Goal: Check status: Check status

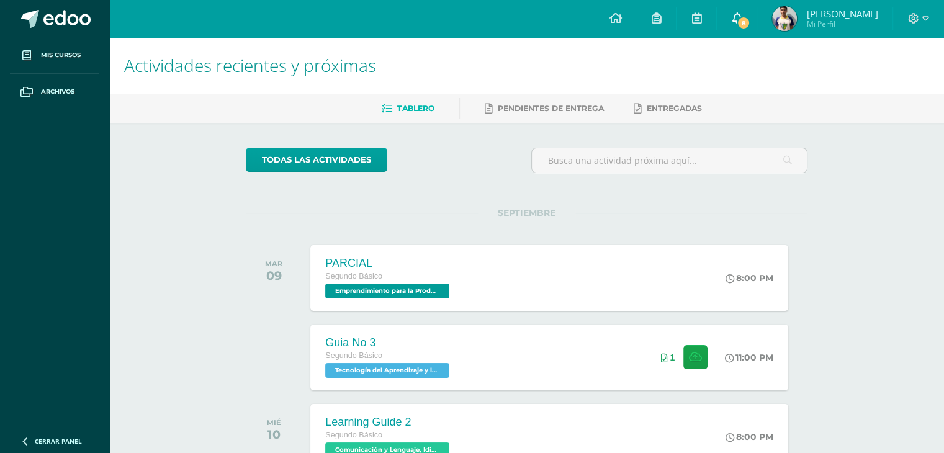
click at [735, 25] on link "8" at bounding box center [737, 18] width 40 height 37
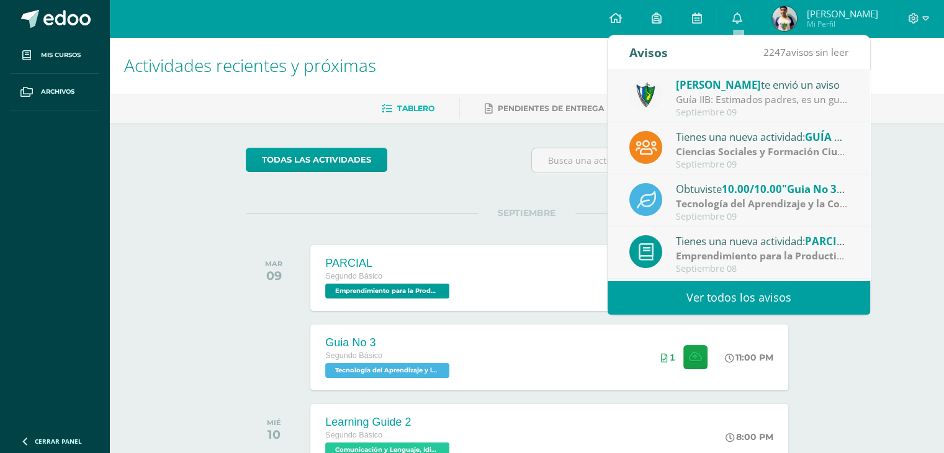
click at [727, 83] on span "[PERSON_NAME]" at bounding box center [718, 85] width 85 height 14
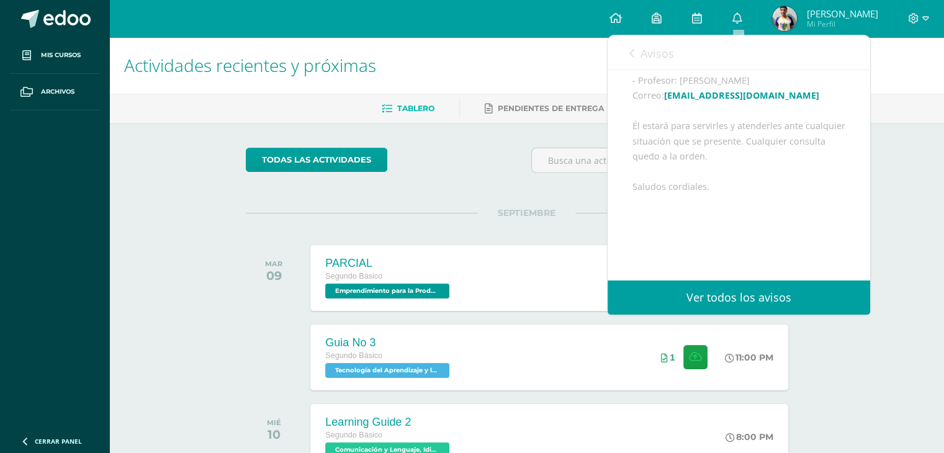
scroll to position [233, 0]
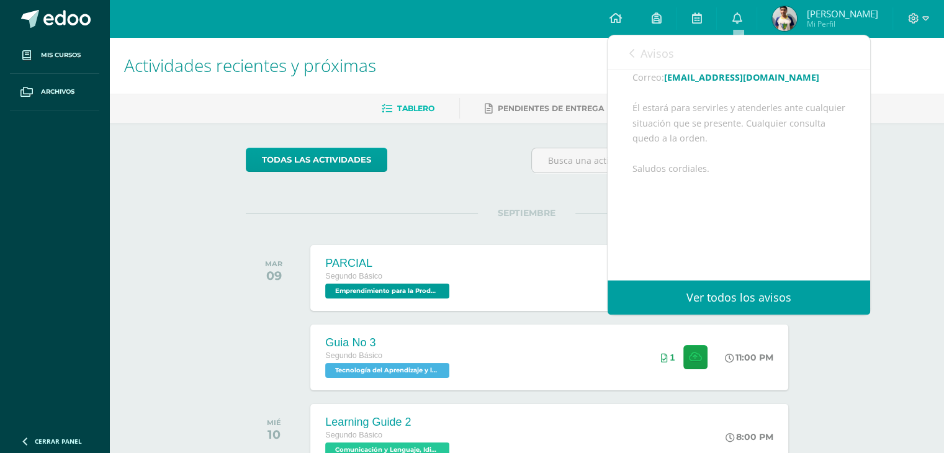
click at [671, 64] on link "Avisos" at bounding box center [652, 52] width 45 height 35
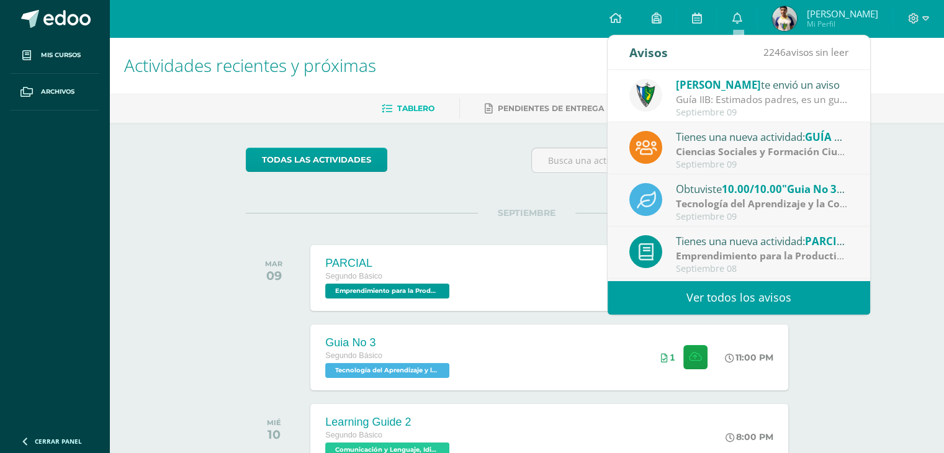
click at [720, 147] on strong "Ciencias Sociales y Formación Ciudadana e Interculturalidad" at bounding box center [821, 152] width 290 height 14
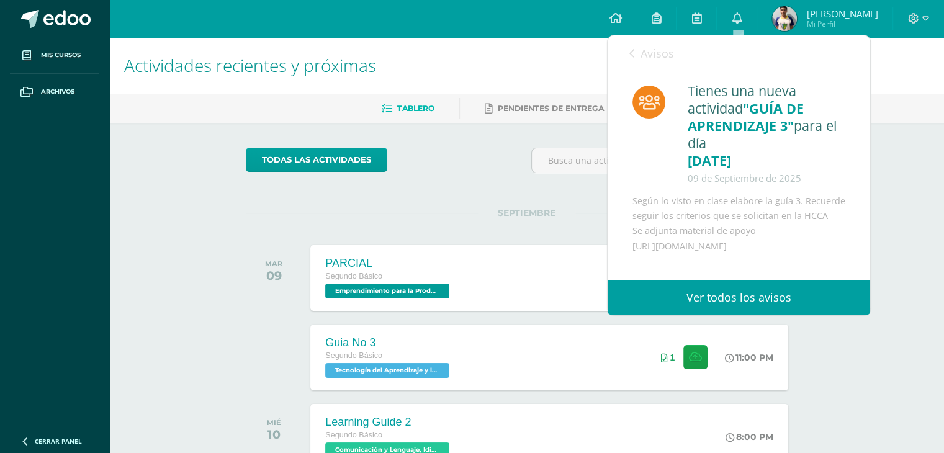
scroll to position [62, 0]
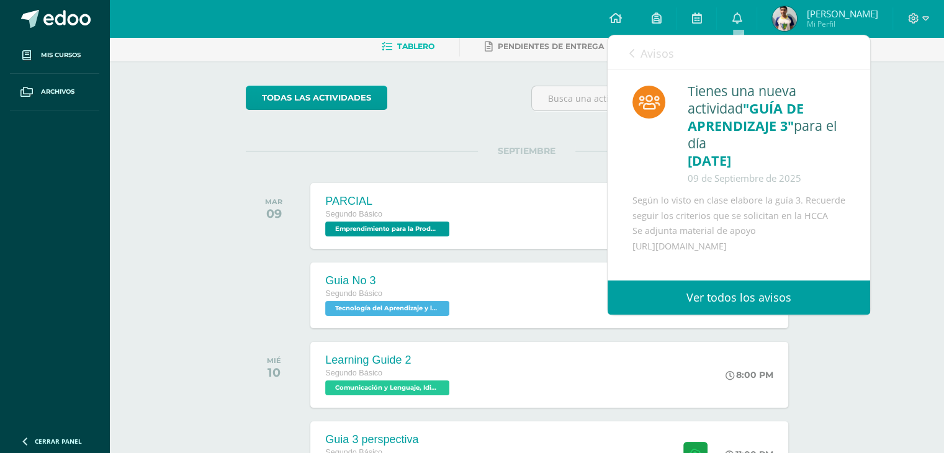
click at [649, 55] on span "Avisos" at bounding box center [658, 53] width 34 height 15
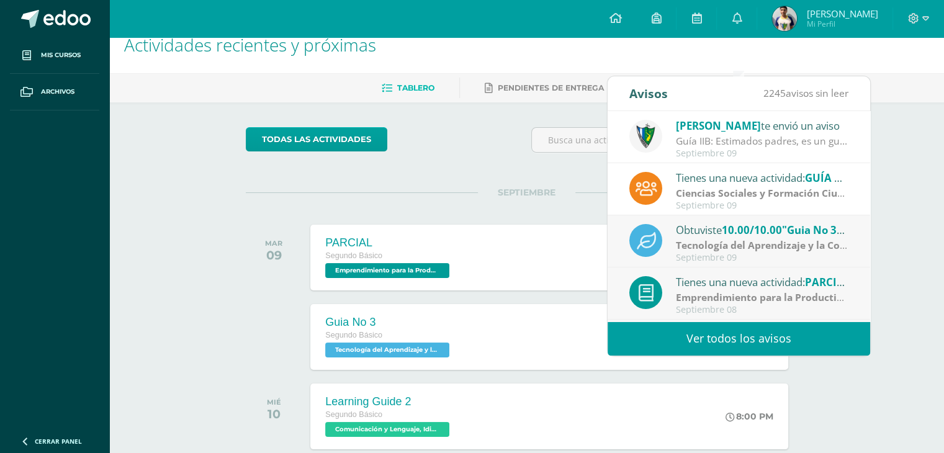
scroll to position [0, 0]
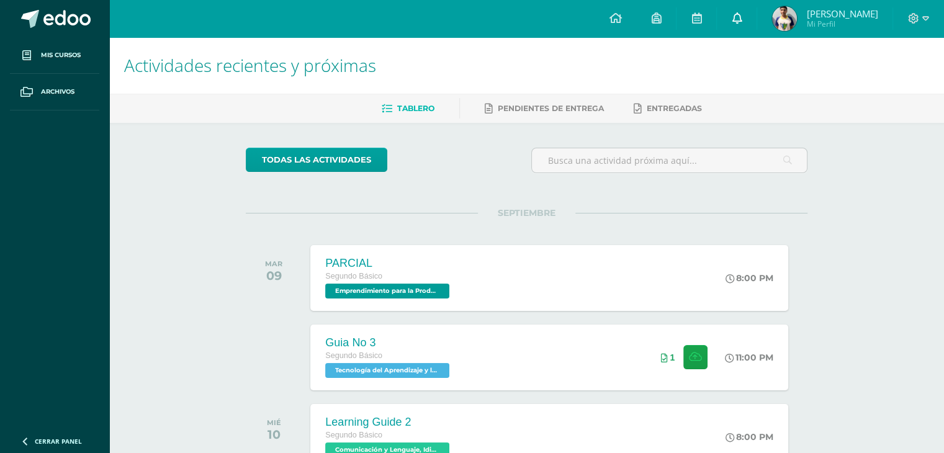
click at [745, 20] on link "0" at bounding box center [737, 18] width 40 height 37
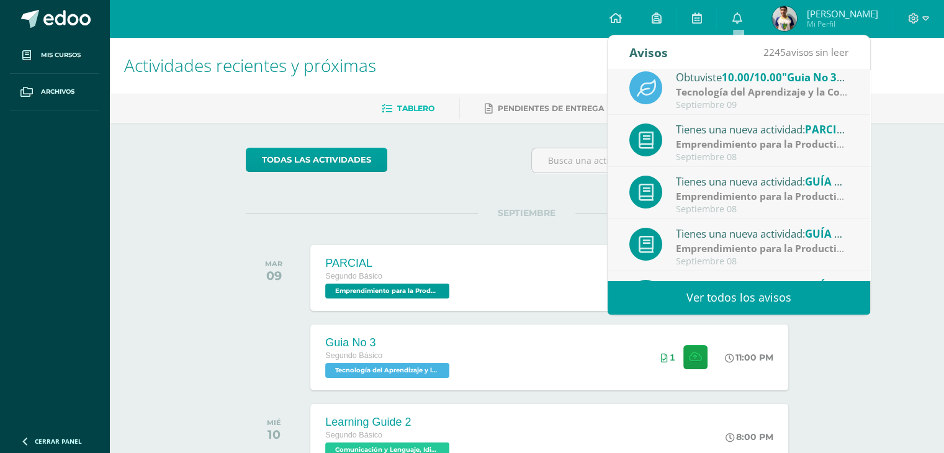
scroll to position [206, 0]
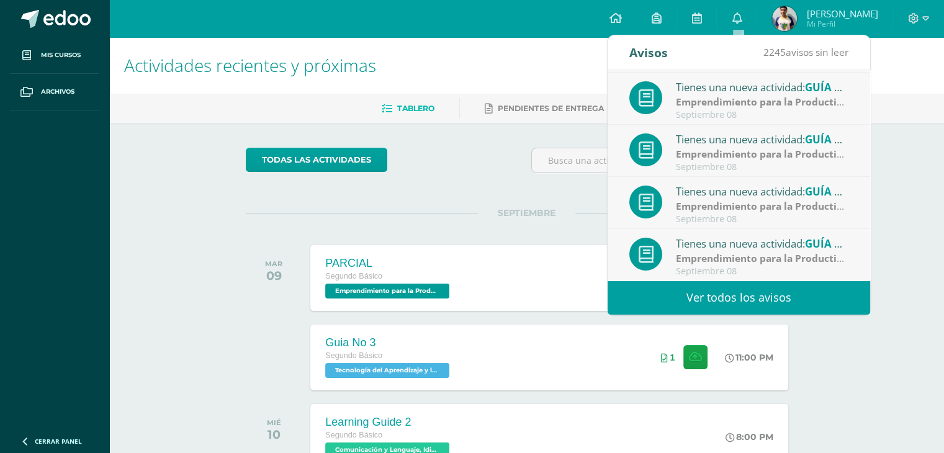
click at [455, 150] on div "todas las Actividades" at bounding box center [360, 165] width 238 height 35
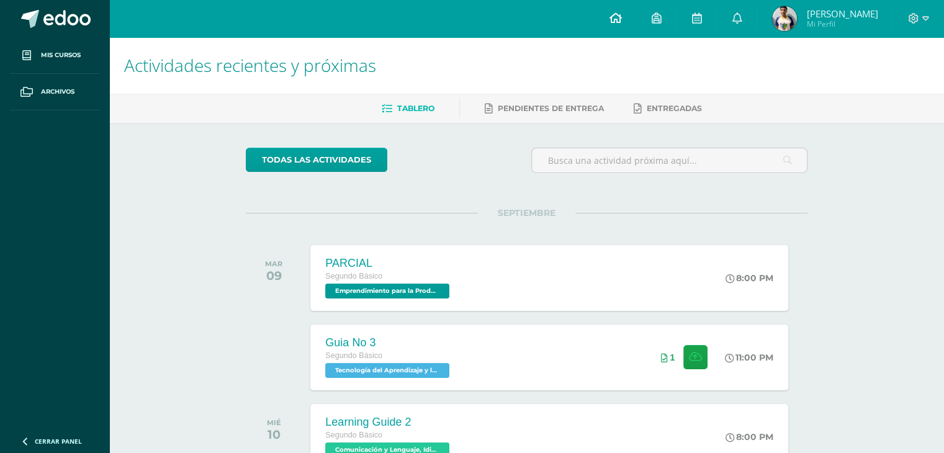
click at [599, 20] on link at bounding box center [615, 18] width 42 height 37
click at [730, 19] on link at bounding box center [737, 18] width 40 height 37
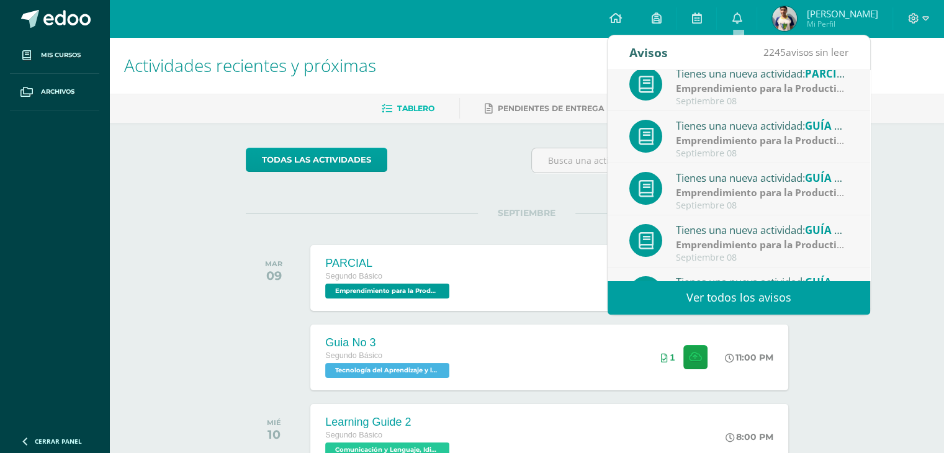
scroll to position [186, 0]
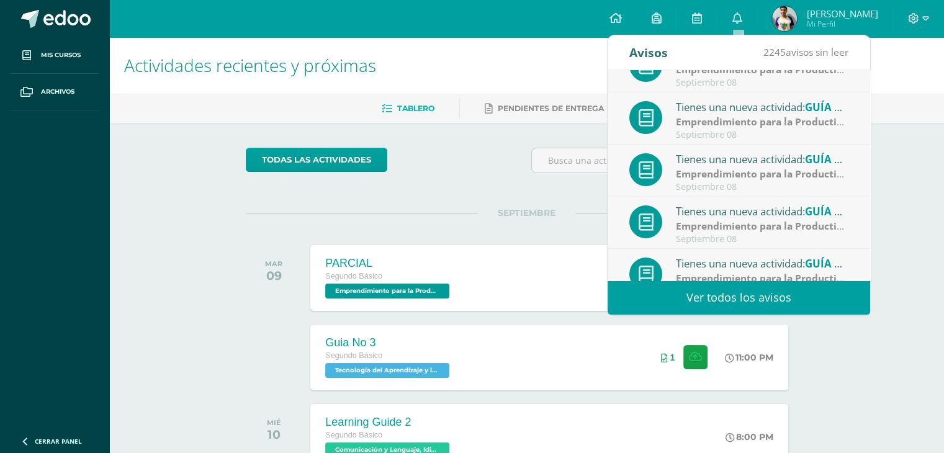
click at [498, 169] on div "todas las Actividades" at bounding box center [527, 165] width 572 height 35
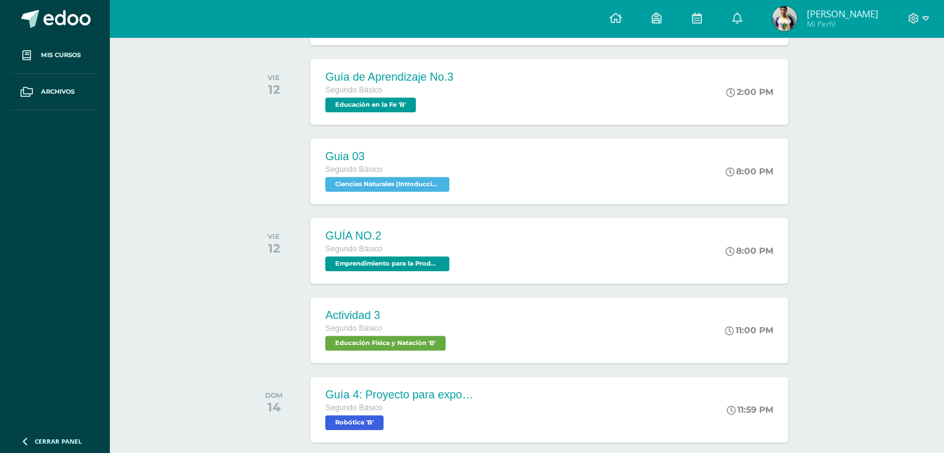
scroll to position [209, 0]
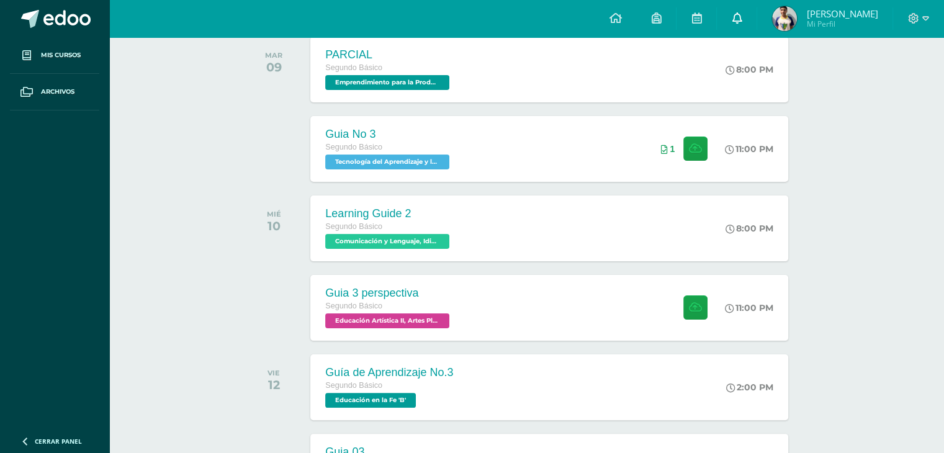
click at [738, 23] on icon at bounding box center [737, 17] width 10 height 11
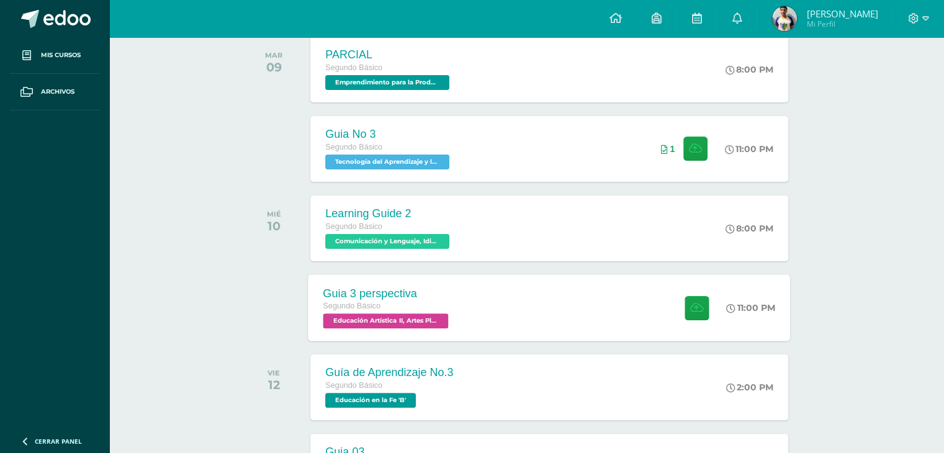
click at [638, 295] on div "Guia 3 perspectiva Segundo Básico Educación Artística II, Artes Plásticas 'B' 1…" at bounding box center [550, 307] width 482 height 66
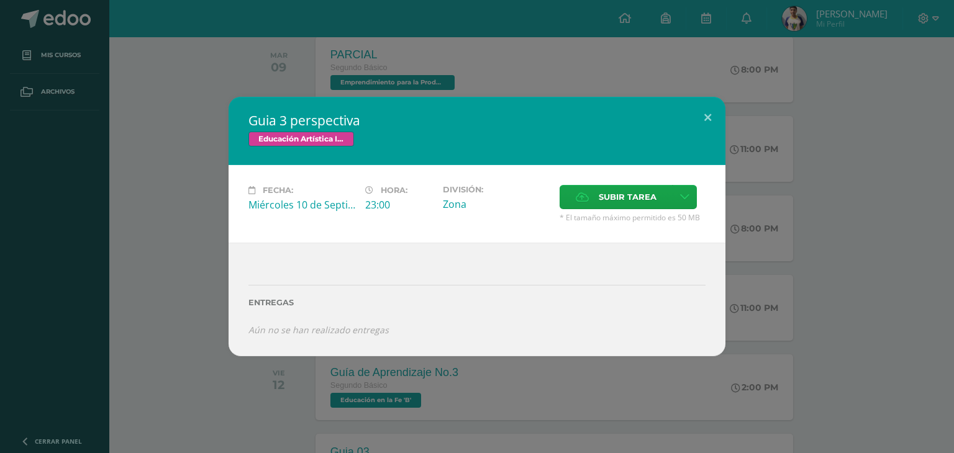
click at [753, 248] on div "Guia 3 perspectiva Educación Artística II, Artes Plásticas Fecha: Miércoles 10 …" at bounding box center [477, 227] width 944 height 260
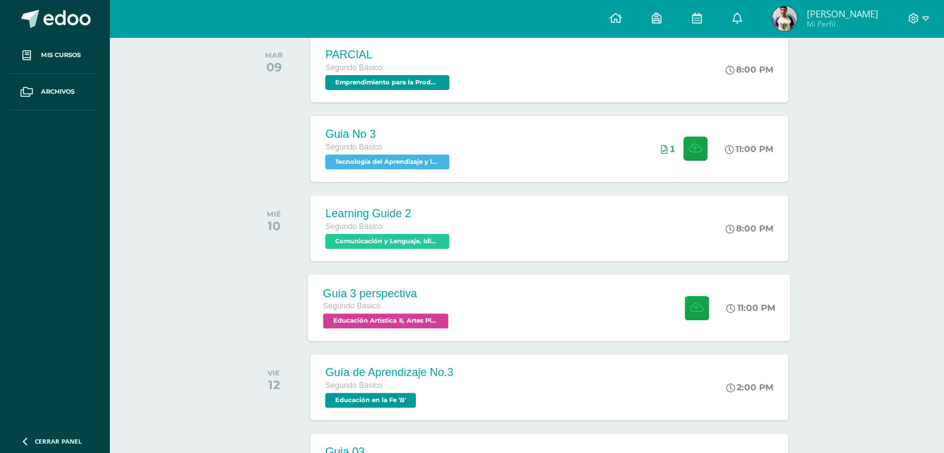
click at [593, 297] on div "Guia 3 perspectiva Segundo Básico Educación Artística II, Artes Plásticas 'B' 1…" at bounding box center [550, 307] width 482 height 66
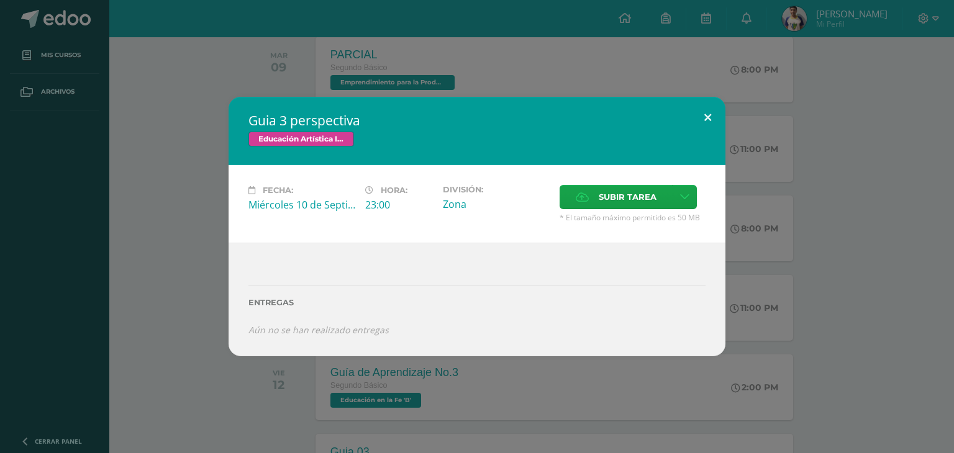
click at [707, 121] on button at bounding box center [707, 118] width 35 height 42
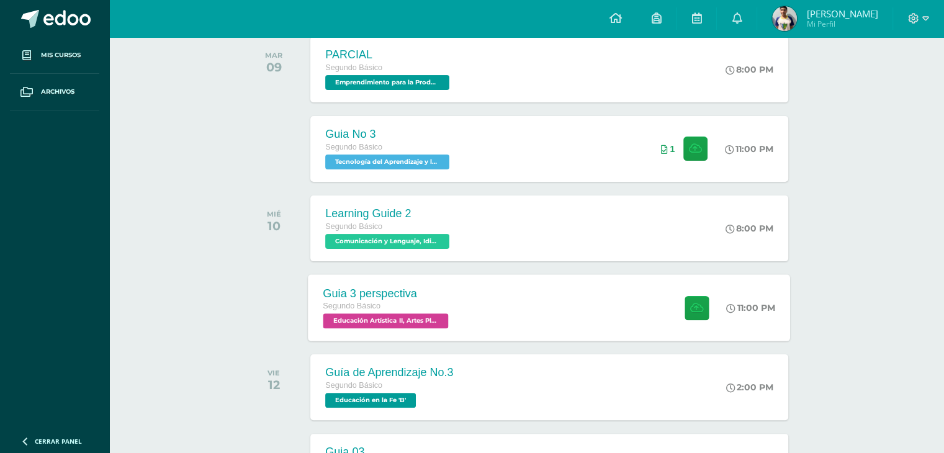
click at [498, 338] on div "Guia 3 perspectiva Segundo Básico Educación Artística II, Artes Plásticas 'B' 1…" at bounding box center [550, 307] width 482 height 66
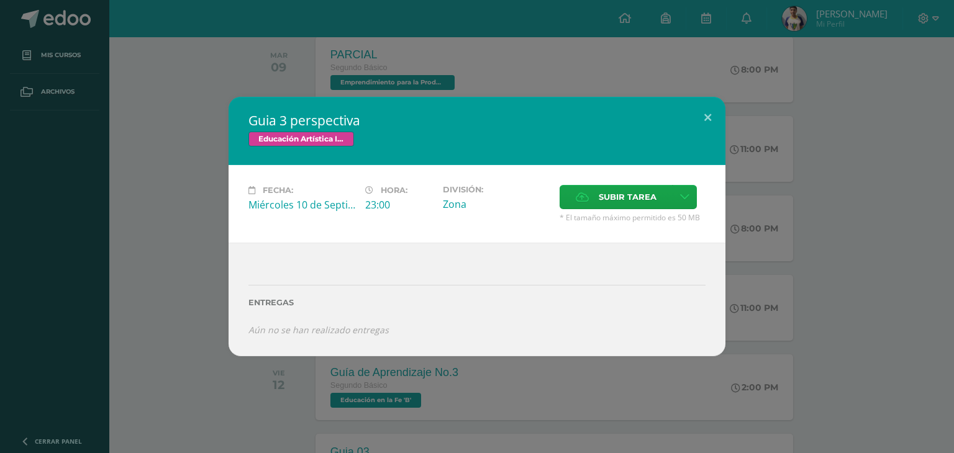
click at [363, 331] on icon "Aún no se han realizado entregas" at bounding box center [318, 330] width 140 height 12
click at [745, 276] on div "Guia 3 perspectiva Educación Artística II, Artes Plásticas Fecha: Miércoles 10 …" at bounding box center [477, 227] width 944 height 260
